Goal: Task Accomplishment & Management: Use online tool/utility

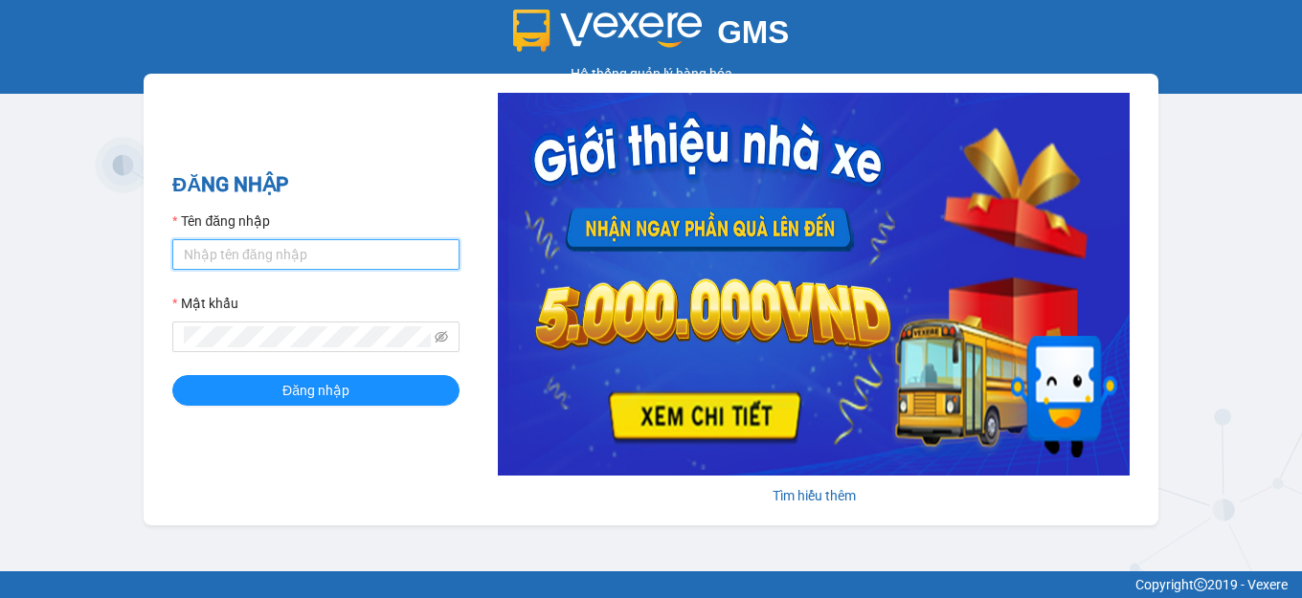
click at [341, 254] on input "Tên đăng nhập" at bounding box center [315, 254] width 287 height 31
type input "testpm.anhhuyvip"
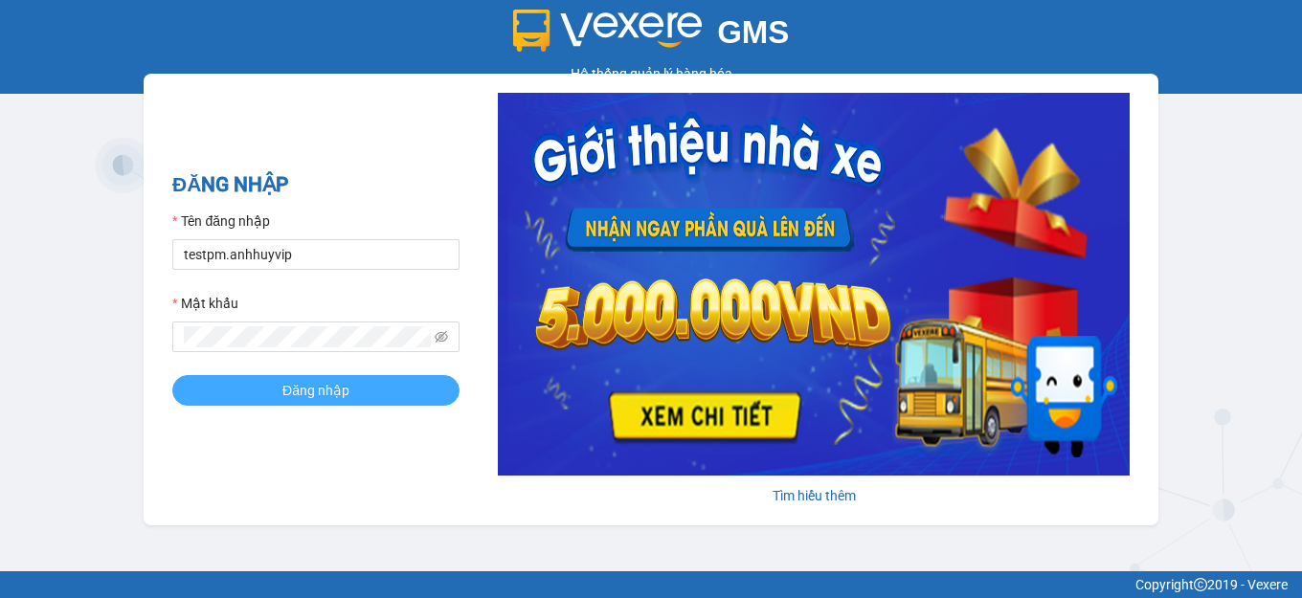
drag, startPoint x: 259, startPoint y: 392, endPoint x: 328, endPoint y: 367, distance: 73.3
click at [261, 392] on button "Đăng nhập" at bounding box center [315, 390] width 287 height 31
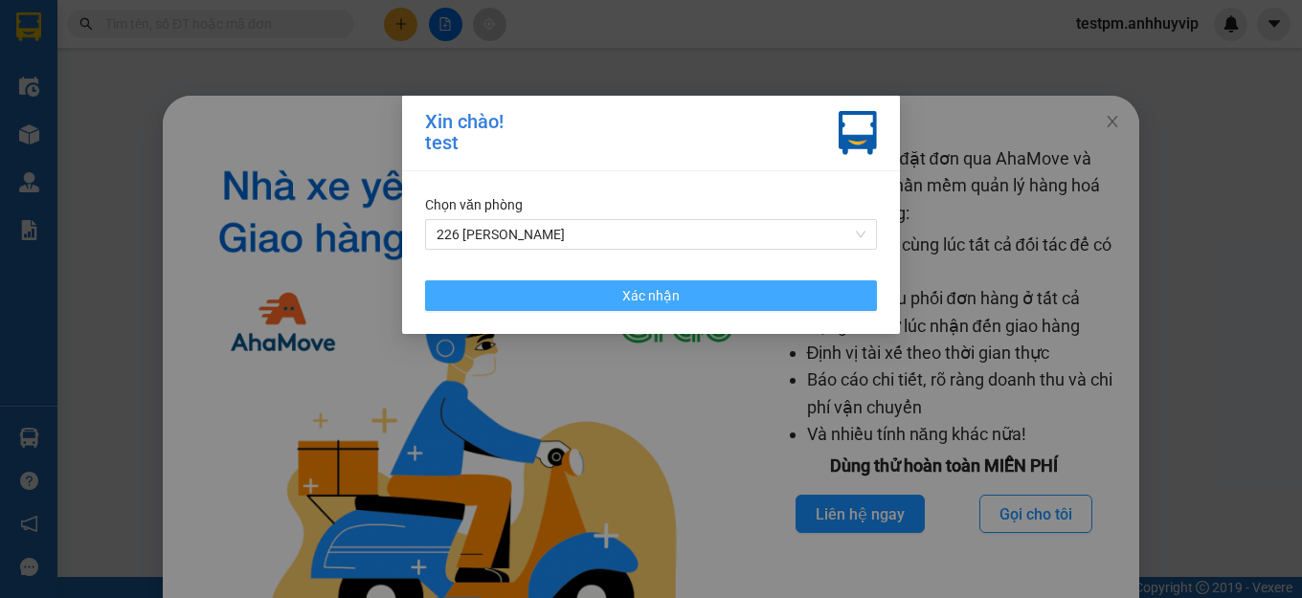
click at [786, 308] on button "Xác nhận" at bounding box center [651, 296] width 452 height 31
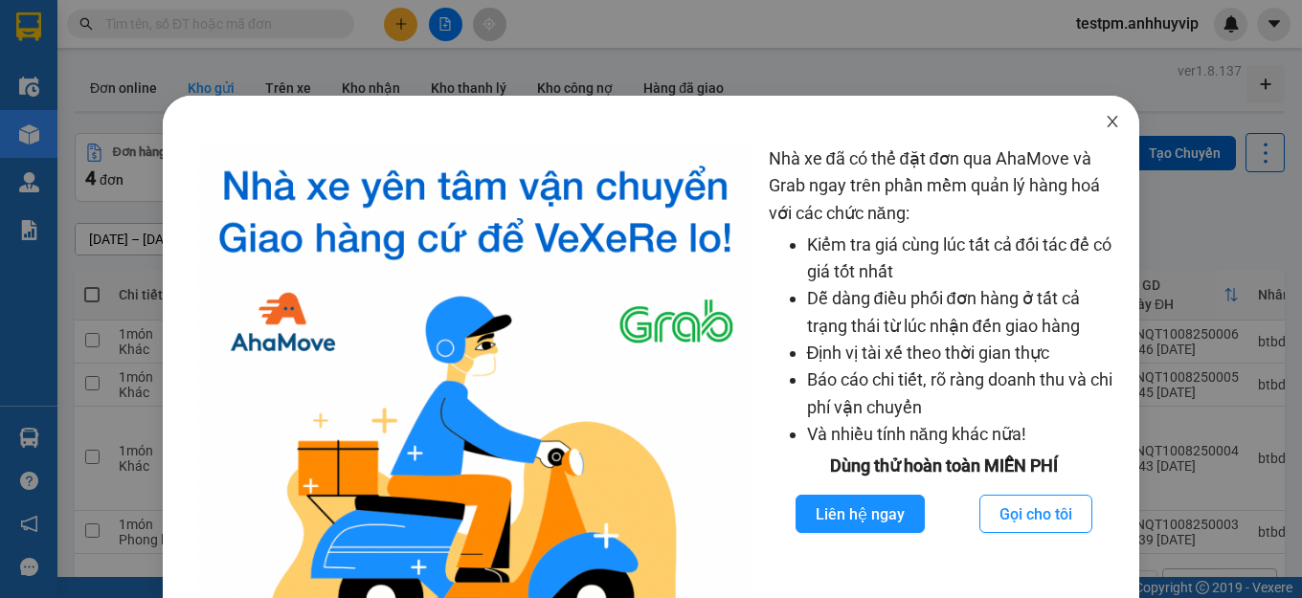
click at [1105, 115] on icon "close" at bounding box center [1112, 121] width 15 height 15
